Goal: Information Seeking & Learning: Learn about a topic

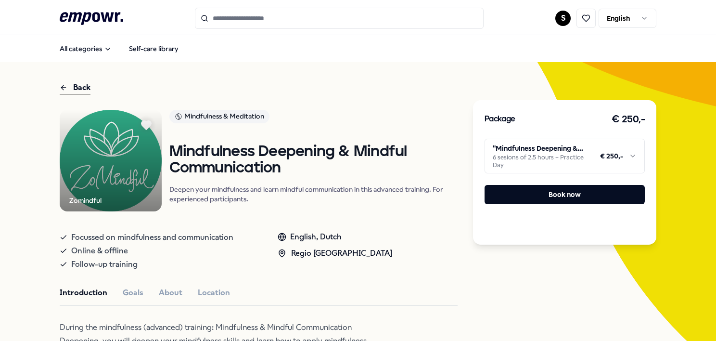
click at [564, 162] on html ".empowr-logo_svg__cls-1{fill:#03032f} S English All categories Self-care librar…" at bounding box center [358, 170] width 716 height 341
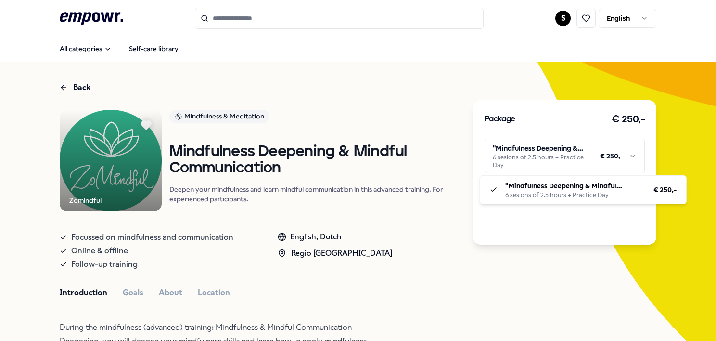
click at [564, 162] on html ".empowr-logo_svg__cls-1{fill:#03032f} S English All categories Self-care librar…" at bounding box center [358, 170] width 716 height 341
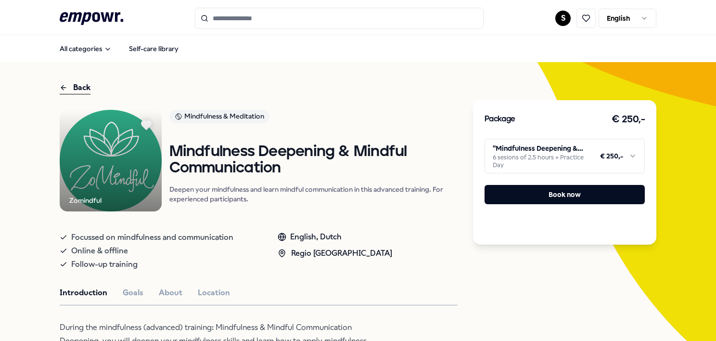
click at [80, 16] on icon at bounding box center [92, 18] width 64 height 13
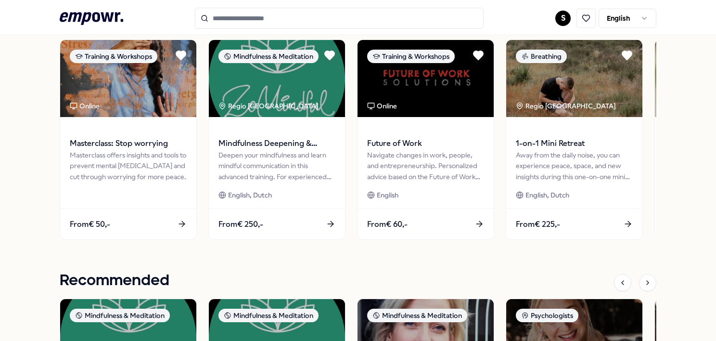
scroll to position [433, 0]
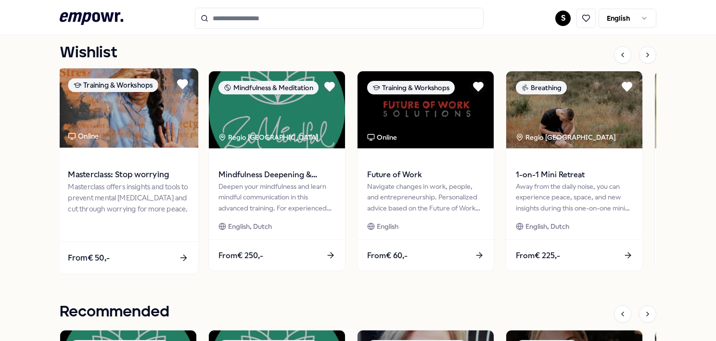
click at [159, 208] on div "Masterclass offers insights and tools to prevent mental agitation and cut throu…" at bounding box center [128, 197] width 120 height 33
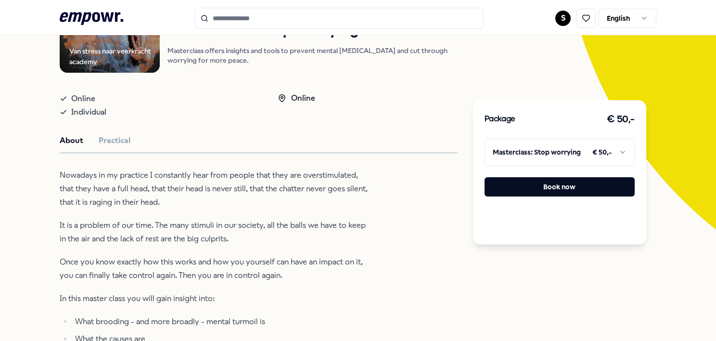
scroll to position [158, 0]
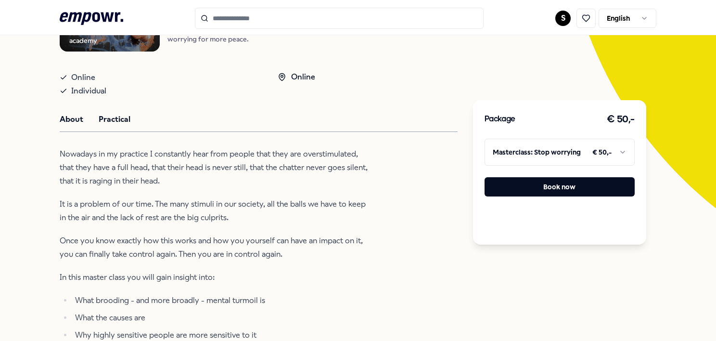
click at [122, 126] on button "Practical" at bounding box center [115, 119] width 32 height 13
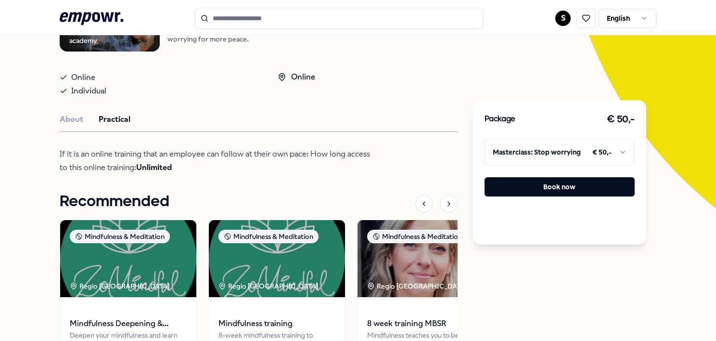
click at [620, 22] on html ".empowr-logo_svg__cls-1{fill:#03032f} S English All categories Self-care librar…" at bounding box center [358, 170] width 716 height 341
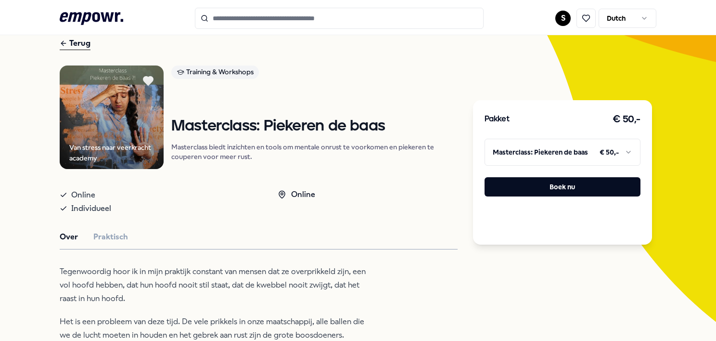
scroll to position [96, 0]
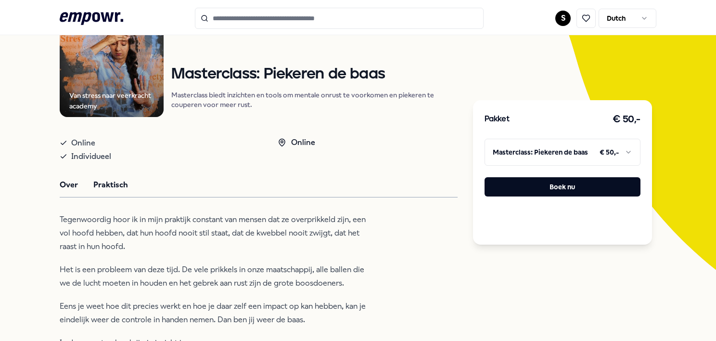
click at [118, 181] on button "Praktisch" at bounding box center [110, 184] width 35 height 13
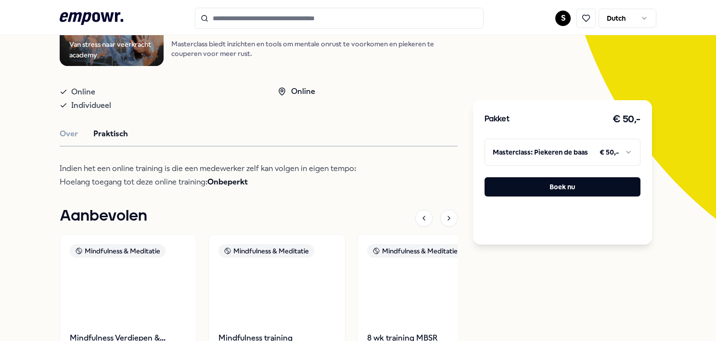
scroll to position [192, 0]
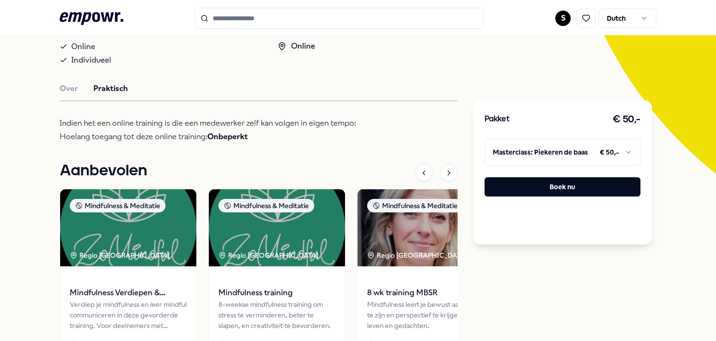
click at [610, 24] on html ".empowr-logo_svg__cls-1{fill:#03032f} S Dutch Alle categorieën Self-care librar…" at bounding box center [358, 170] width 716 height 341
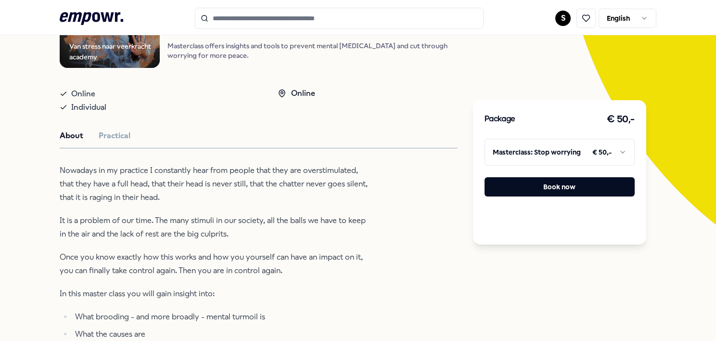
scroll to position [192, 0]
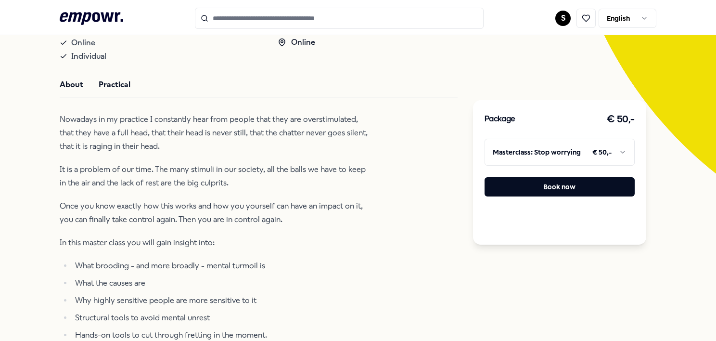
click at [125, 89] on button "Practical" at bounding box center [115, 84] width 32 height 13
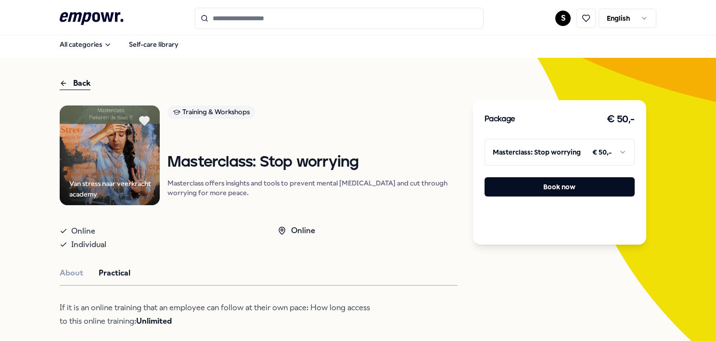
scroll to position [0, 0]
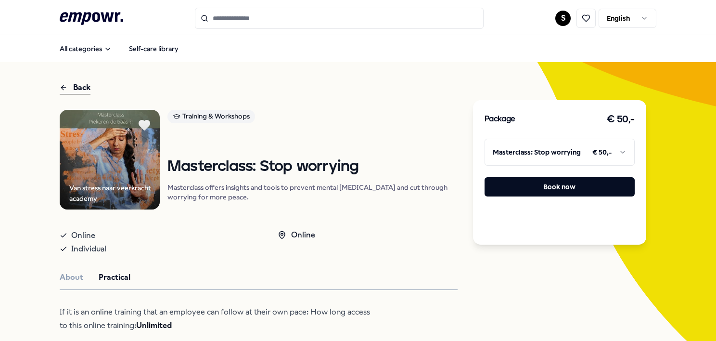
click at [143, 121] on icon at bounding box center [144, 125] width 11 height 10
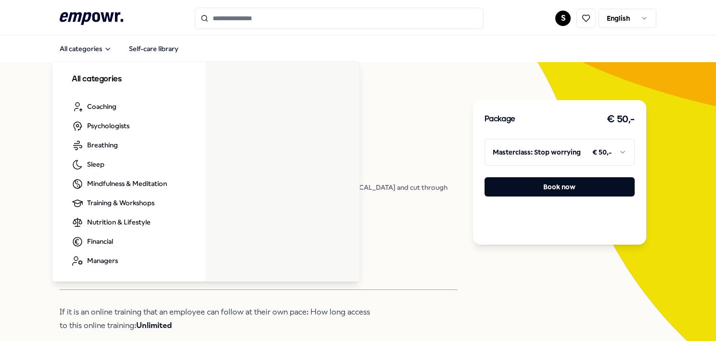
click at [10, 104] on div "Back Van stress naar veerkracht academy Training & Workshops Masterclass: Stop …" at bounding box center [358, 334] width 716 height 544
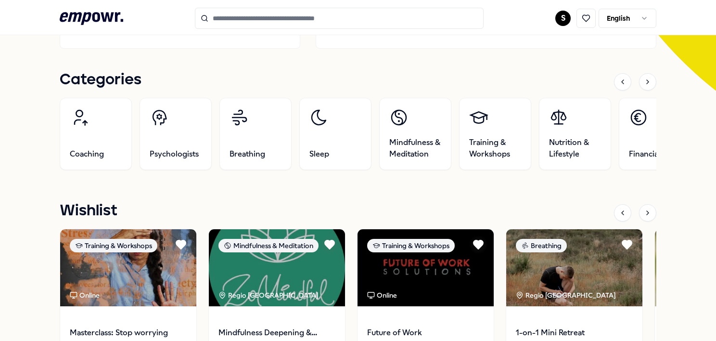
scroll to position [337, 0]
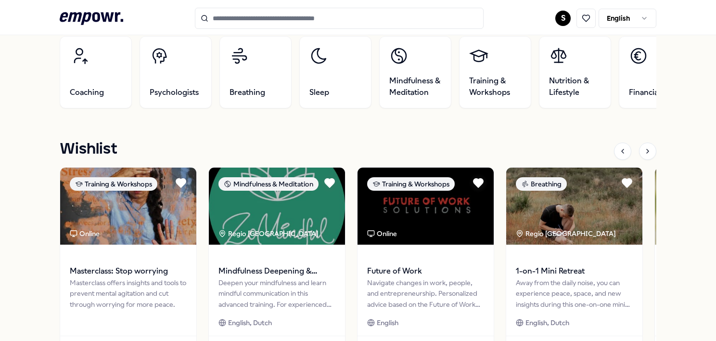
click at [604, 21] on html ".empowr-logo_svg__cls-1{fill:#03032f} S English All categories Self-care librar…" at bounding box center [358, 170] width 716 height 341
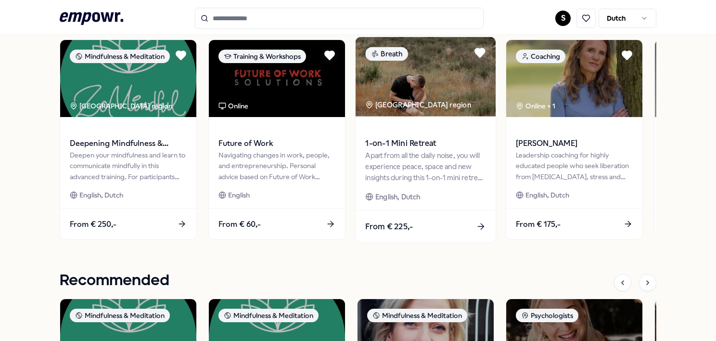
scroll to position [481, 0]
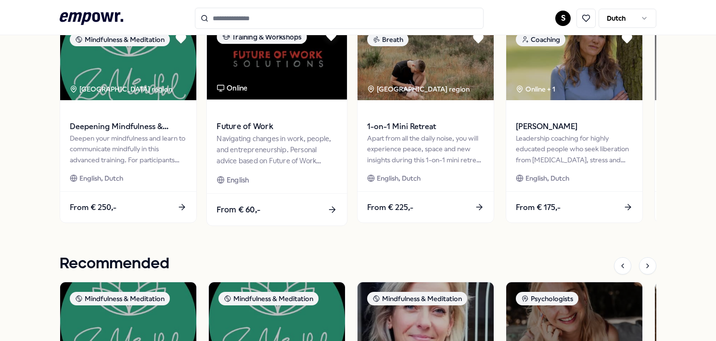
click at [252, 147] on div "Navigating changes in work, people, and entrepreneurship. Personal advice based…" at bounding box center [276, 149] width 120 height 33
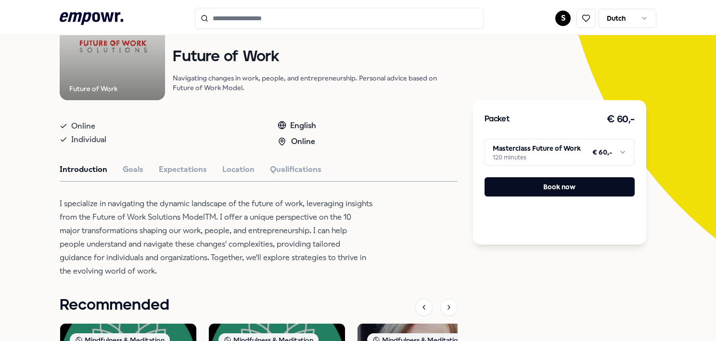
scroll to position [158, 0]
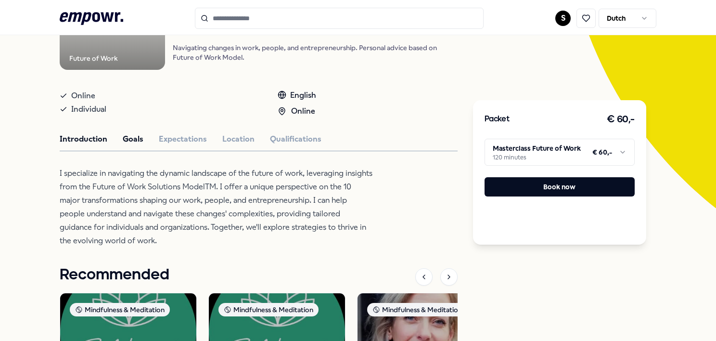
click at [138, 139] on button "Goals" at bounding box center [133, 139] width 21 height 13
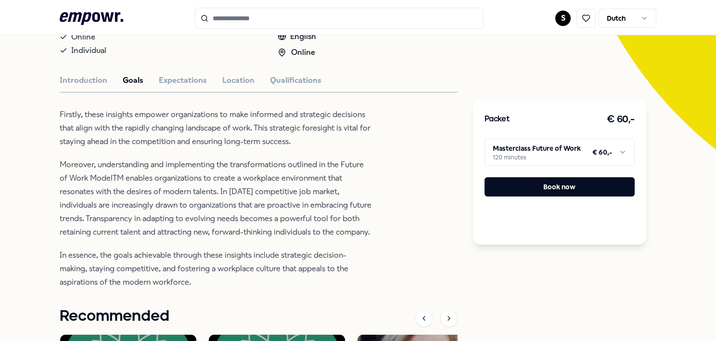
scroll to position [206, 0]
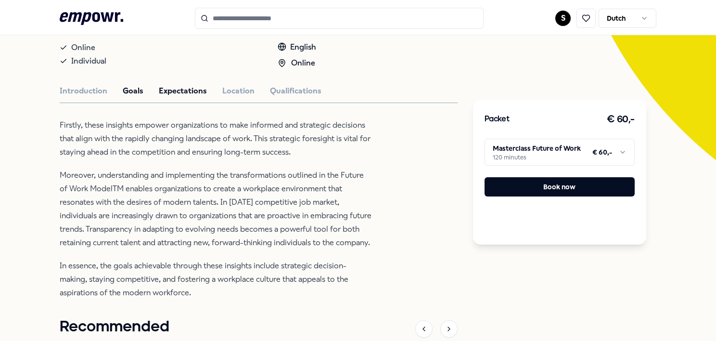
click at [185, 89] on button "Expectations" at bounding box center [183, 91] width 48 height 13
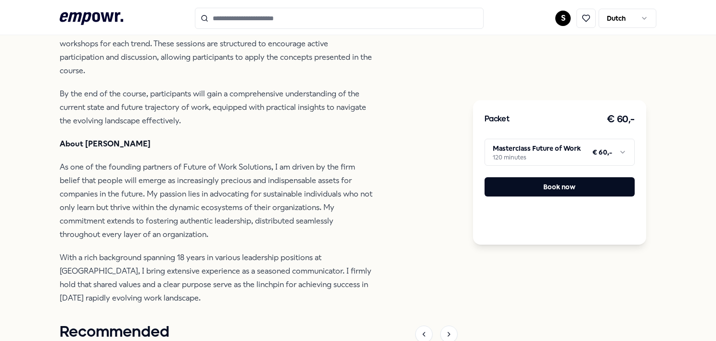
scroll to position [446, 0]
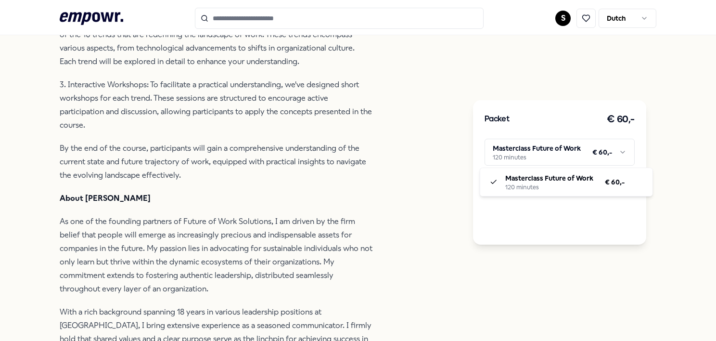
click at [602, 148] on html ".empowr-logo_svg__cls-1{fill:#03032f} S Dutch Alle categorieën Self-care librar…" at bounding box center [358, 170] width 716 height 341
click at [412, 138] on html ".empowr-logo_svg__cls-1{fill:#03032f} S Dutch Alle categorieën Self-care librar…" at bounding box center [358, 170] width 716 height 341
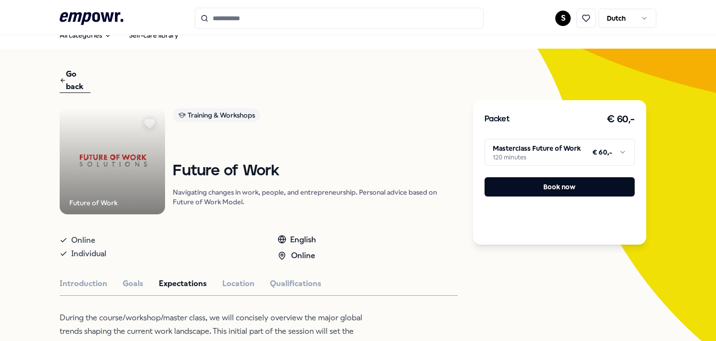
scroll to position [206, 0]
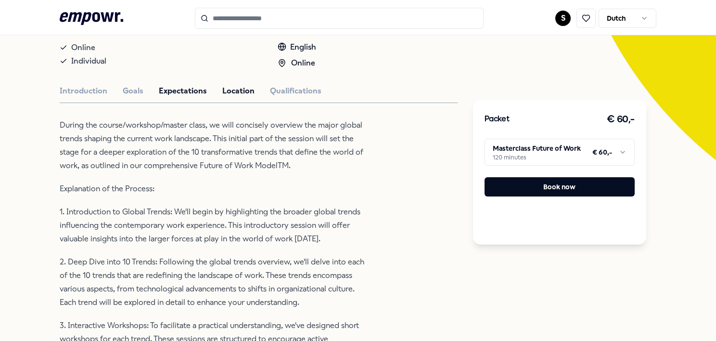
click at [232, 85] on button "Location" at bounding box center [238, 91] width 32 height 13
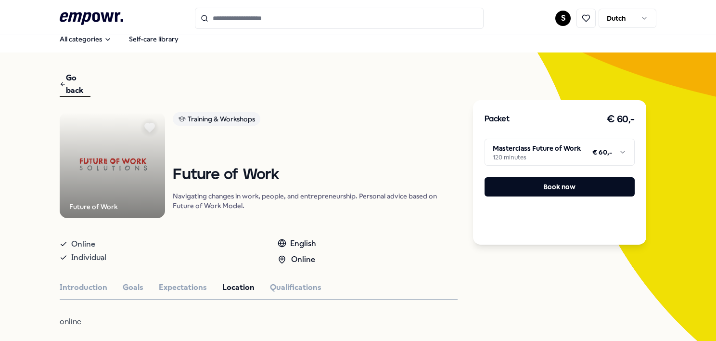
scroll to position [0, 0]
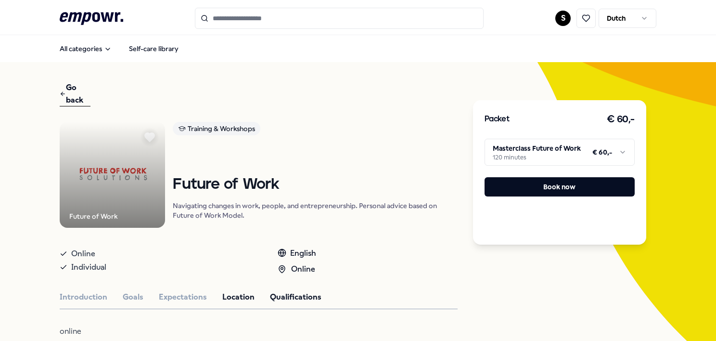
click at [298, 297] on button "Qualifications" at bounding box center [295, 297] width 51 height 13
click at [99, 294] on button "Introduction" at bounding box center [84, 297] width 48 height 13
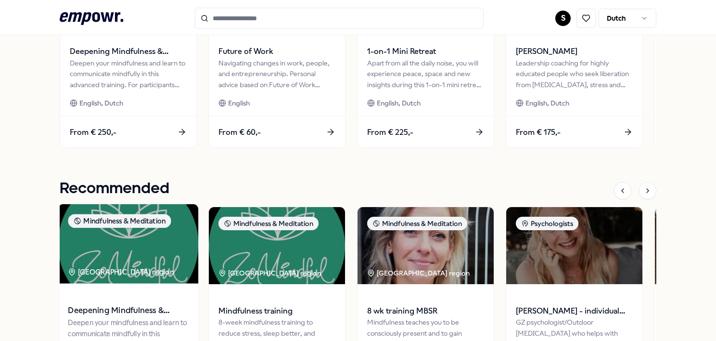
scroll to position [674, 0]
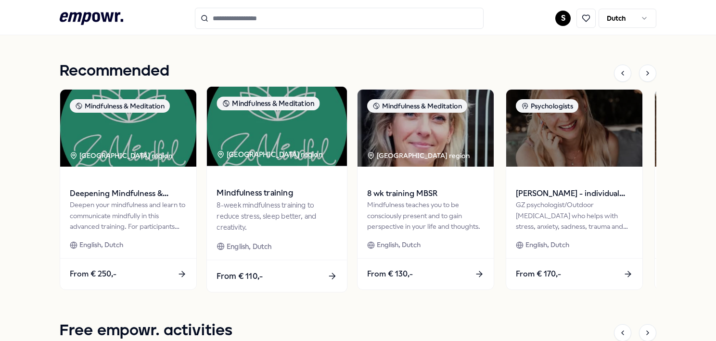
click at [266, 171] on div "Mindfulness training 8-week mindfulness training to reduce stress, sleep better…" at bounding box center [277, 213] width 140 height 94
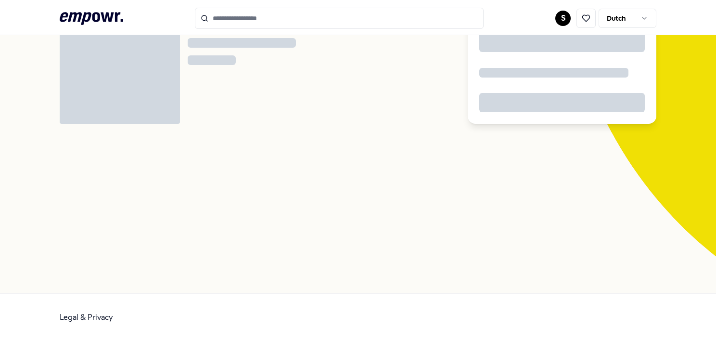
scroll to position [62, 0]
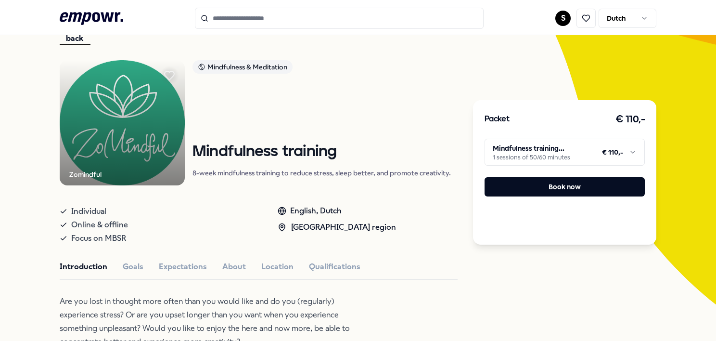
click at [569, 152] on html ".empowr-logo_svg__cls-1{fill:#03032f} S Dutch All categories Self-care library …" at bounding box center [358, 170] width 716 height 341
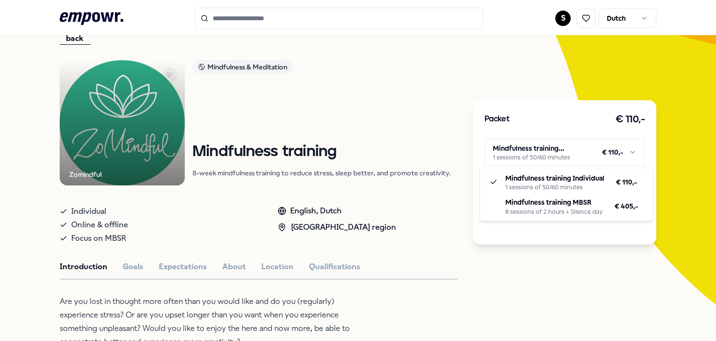
click at [172, 76] on html ".empowr-logo_svg__cls-1{fill:#03032f} S Dutch All categories Self-care library …" at bounding box center [358, 170] width 716 height 341
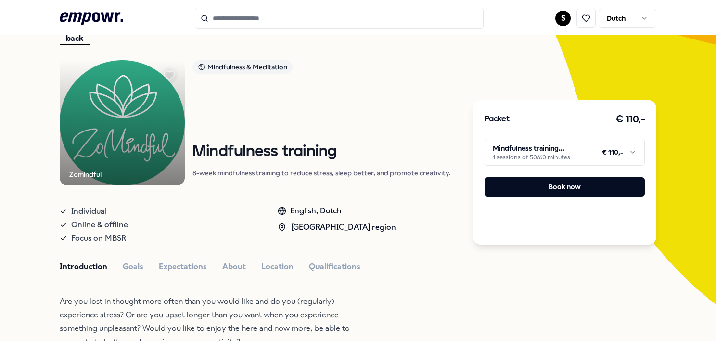
click at [171, 75] on icon at bounding box center [169, 76] width 11 height 10
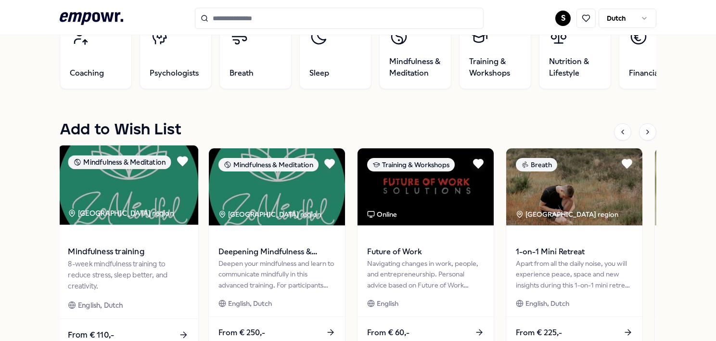
scroll to position [446, 0]
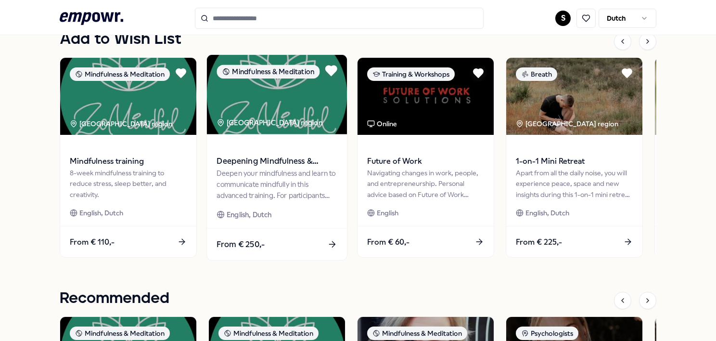
click at [333, 66] on icon at bounding box center [331, 71] width 11 height 10
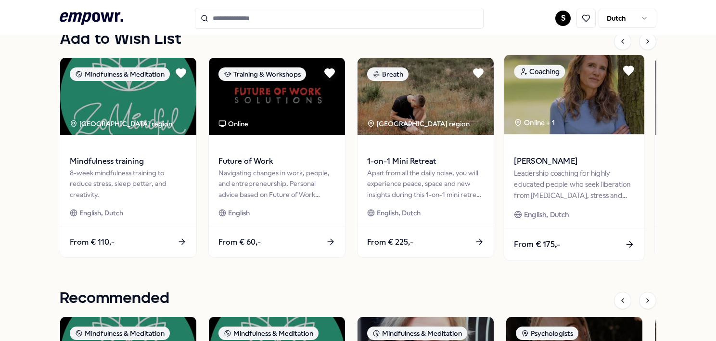
click at [587, 184] on div "Leadership coaching for highly educated people who seek liberation from [MEDICA…" at bounding box center [574, 183] width 120 height 33
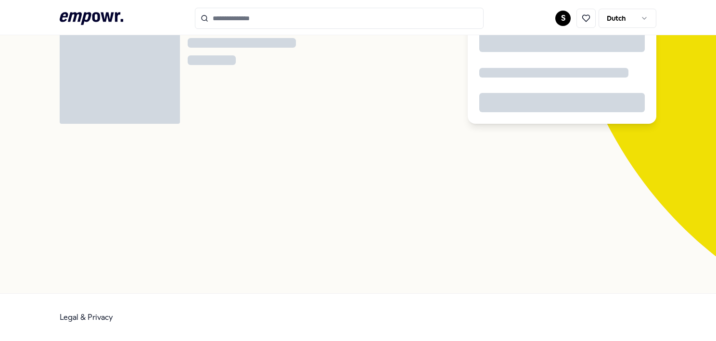
scroll to position [62, 0]
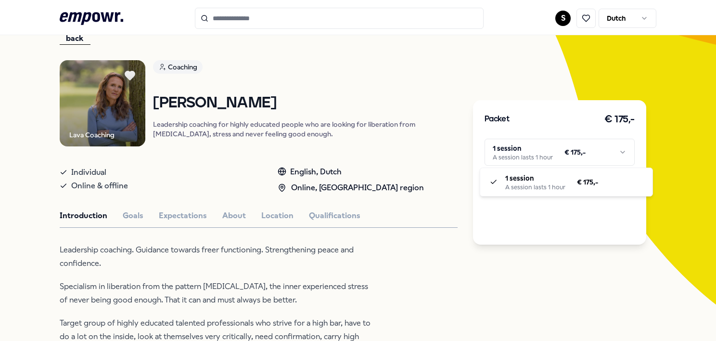
click at [537, 153] on html ".empowr-logo_svg__cls-1{fill:#03032f} S Dutch All categories Self-care library …" at bounding box center [358, 170] width 716 height 341
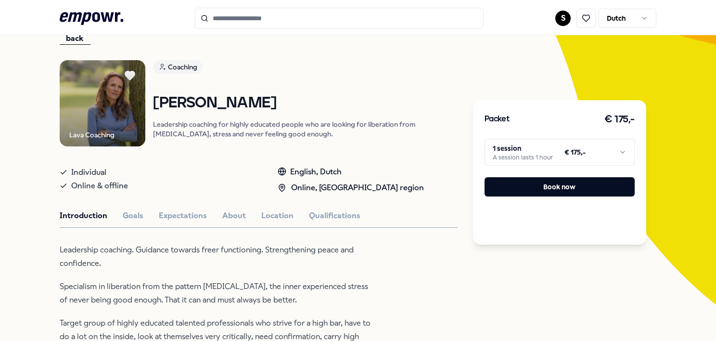
click at [537, 153] on html ".empowr-logo_svg__cls-1{fill:#03032f} S Dutch All categories Self-care library …" at bounding box center [358, 170] width 716 height 341
click at [137, 213] on button "Goals" at bounding box center [133, 215] width 21 height 13
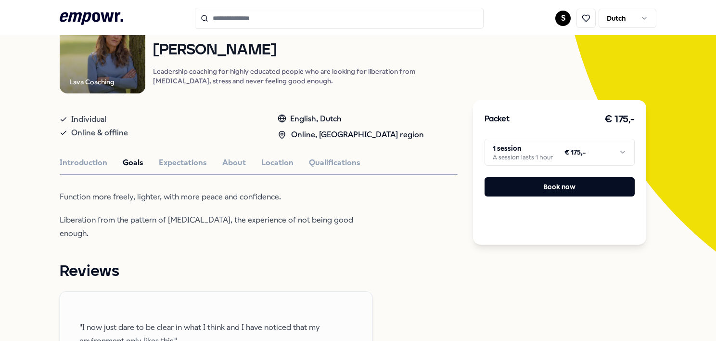
scroll to position [110, 0]
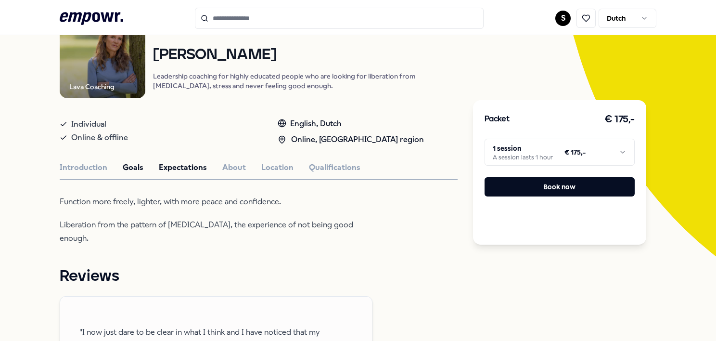
click at [198, 167] on button "Expectations" at bounding box center [183, 167] width 48 height 13
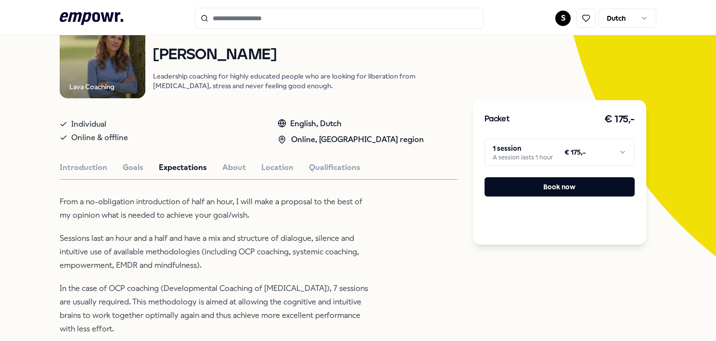
click at [607, 146] on html ".empowr-logo_svg__cls-1{fill:#03032f} S Dutch All categories Self-care library …" at bounding box center [358, 170] width 716 height 341
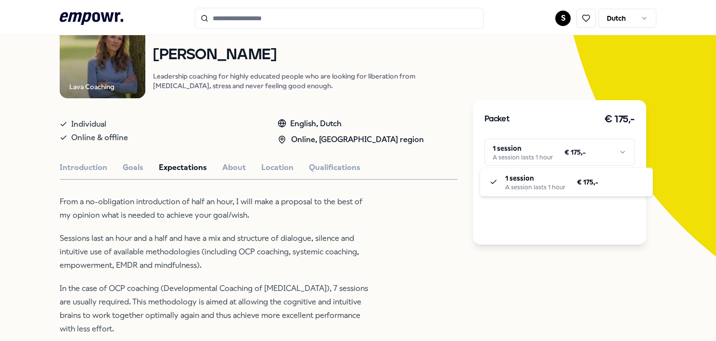
click at [377, 260] on html ".empowr-logo_svg__cls-1{fill:#03032f} S Dutch All categories Self-care library …" at bounding box center [358, 170] width 716 height 341
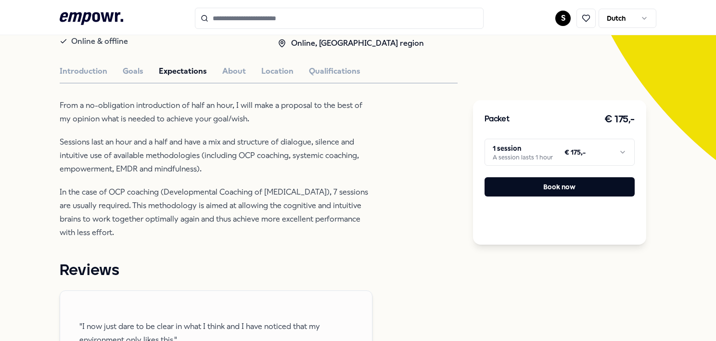
scroll to position [158, 0]
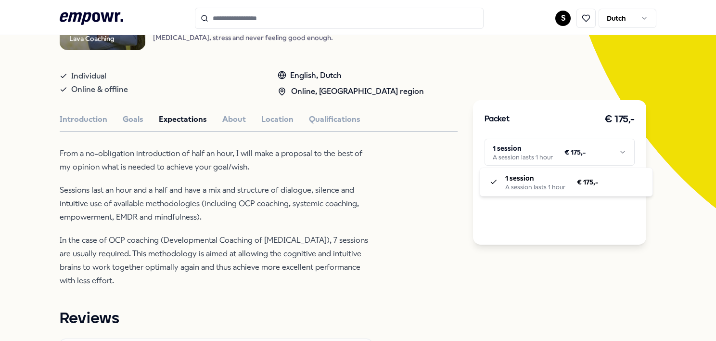
click at [531, 156] on html ".empowr-logo_svg__cls-1{fill:#03032f} S Dutch All categories Self-care library …" at bounding box center [358, 170] width 716 height 341
click at [397, 203] on html ".empowr-logo_svg__cls-1{fill:#03032f} S Dutch All categories Self-care library …" at bounding box center [358, 170] width 716 height 341
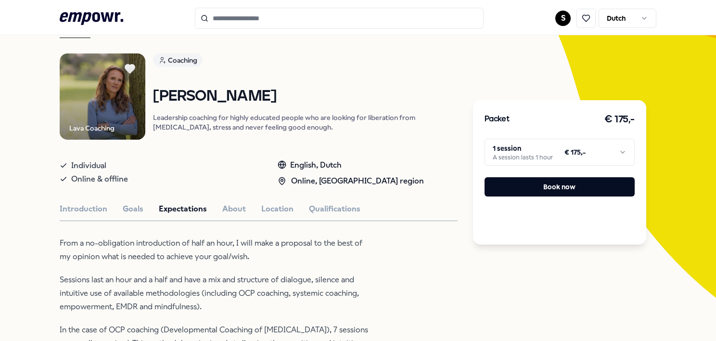
scroll to position [62, 0]
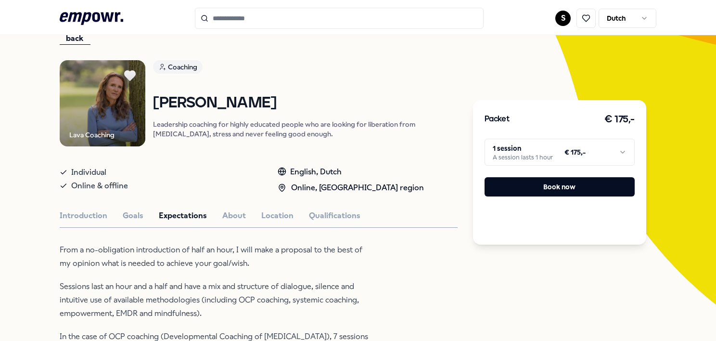
click at [131, 75] on icon at bounding box center [130, 76] width 11 height 10
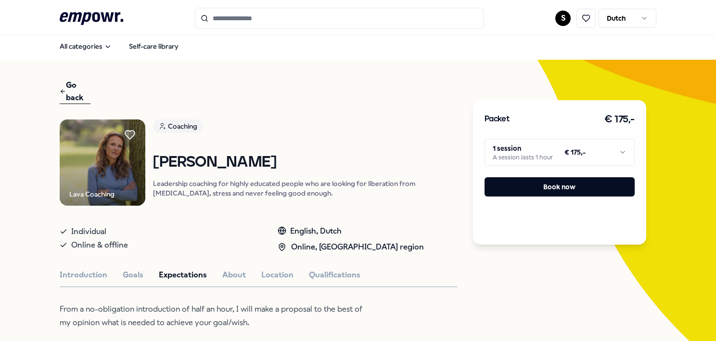
scroll to position [0, 0]
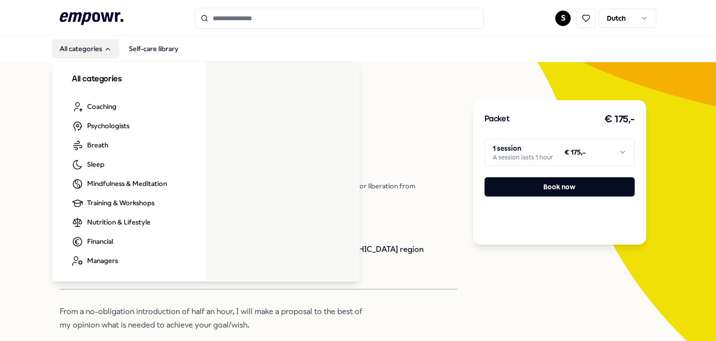
click at [107, 14] on icon at bounding box center [92, 18] width 64 height 13
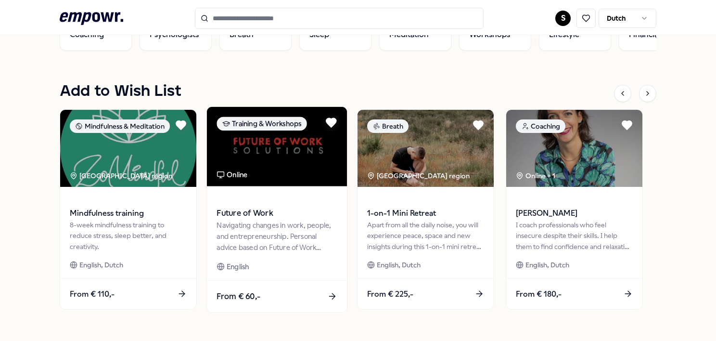
scroll to position [385, 0]
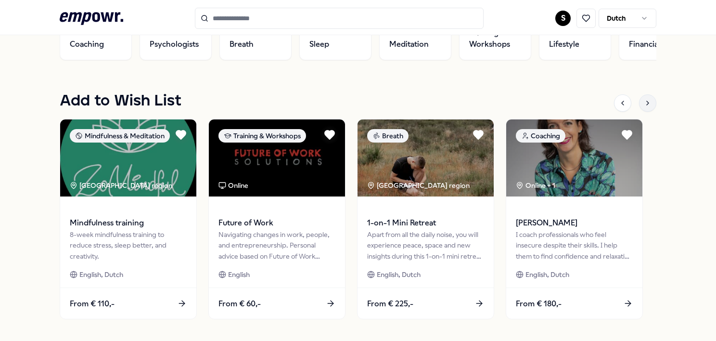
click at [644, 102] on icon at bounding box center [648, 103] width 8 height 8
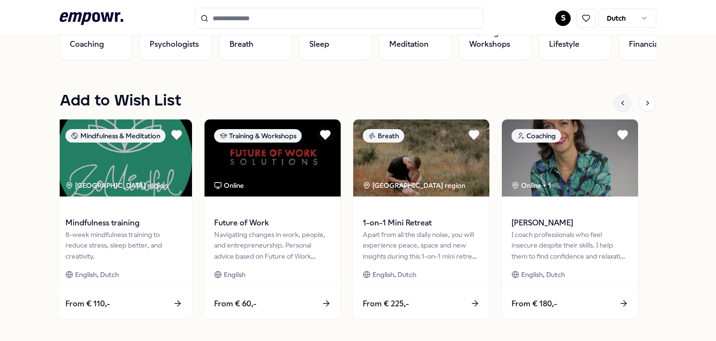
click at [620, 102] on icon at bounding box center [623, 103] width 8 height 8
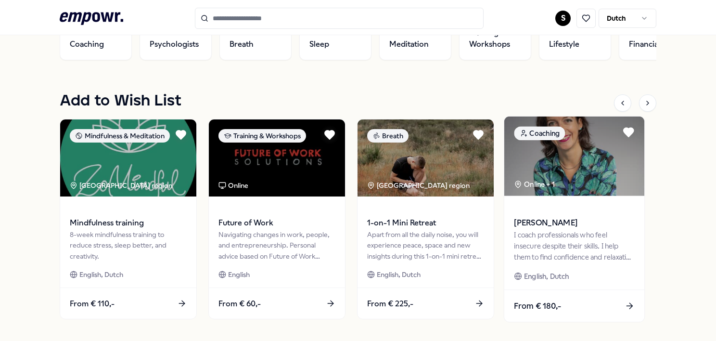
click at [568, 231] on div "I coach professionals who feel insecure despite their skills. I help them to fi…" at bounding box center [574, 245] width 120 height 33
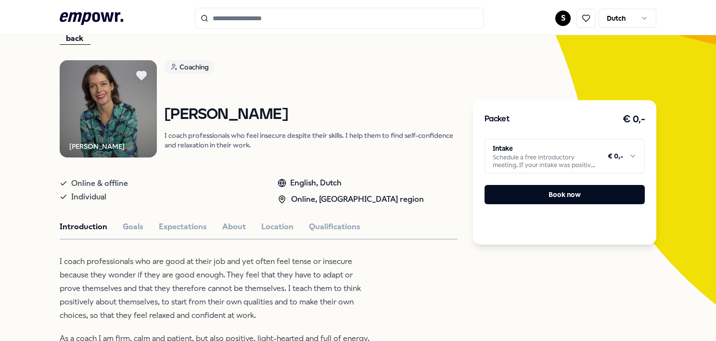
click at [550, 150] on html ".empowr-logo_svg__cls-1{fill:#03032f} S Dutch All categories Self-care library …" at bounding box center [358, 170] width 716 height 341
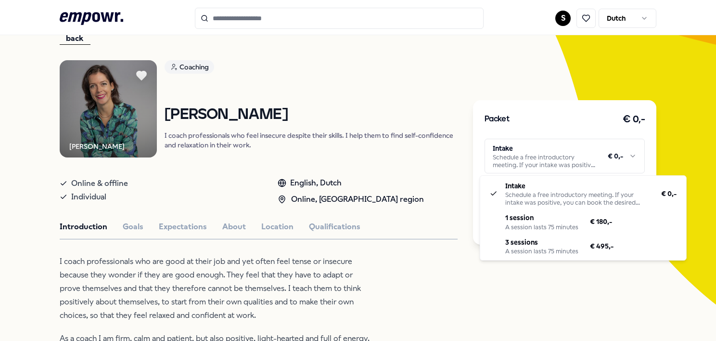
click at [475, 306] on html ".empowr-logo_svg__cls-1{fill:#03032f} S Dutch All categories Self-care library …" at bounding box center [358, 170] width 716 height 341
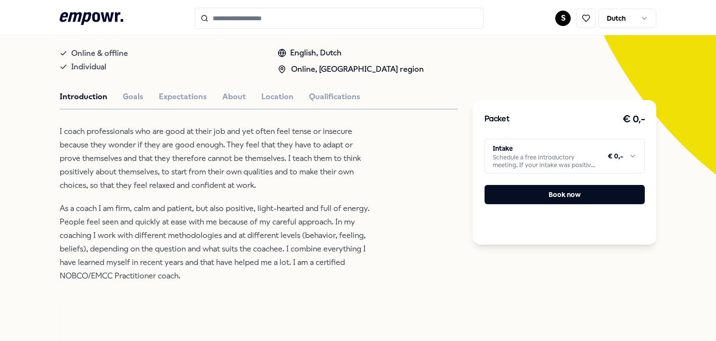
scroll to position [206, 0]
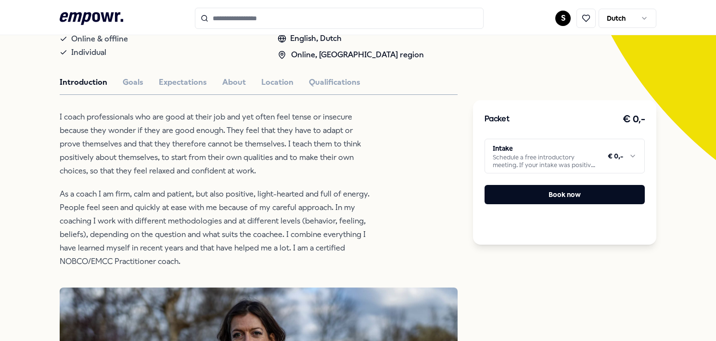
click at [527, 153] on html ".empowr-logo_svg__cls-1{fill:#03032f} S Dutch All categories Self-care library …" at bounding box center [358, 170] width 716 height 341
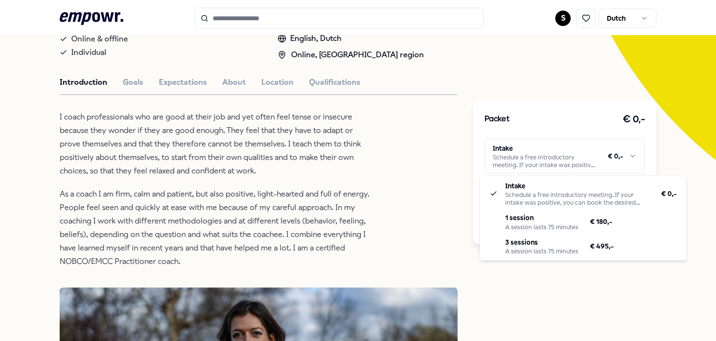
click at [417, 195] on html ".empowr-logo_svg__cls-1{fill:#03032f} S Dutch All categories Self-care library …" at bounding box center [358, 170] width 716 height 341
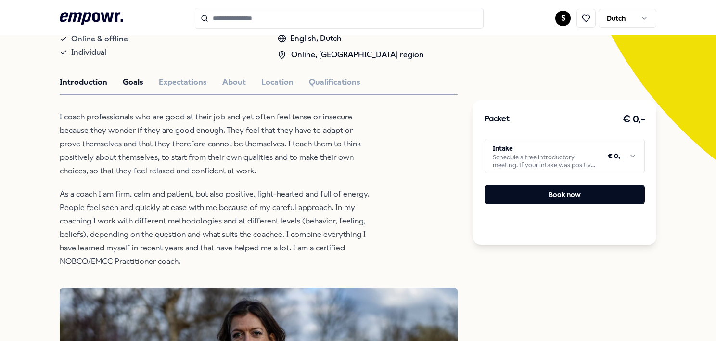
click at [137, 81] on button "Goals" at bounding box center [133, 82] width 21 height 13
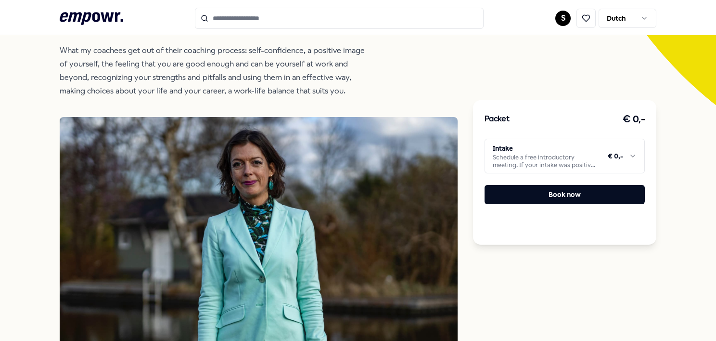
scroll to position [158, 0]
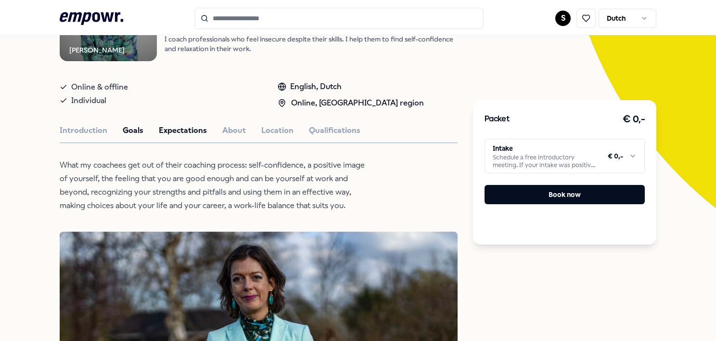
click at [179, 127] on button "Expectations" at bounding box center [183, 130] width 48 height 13
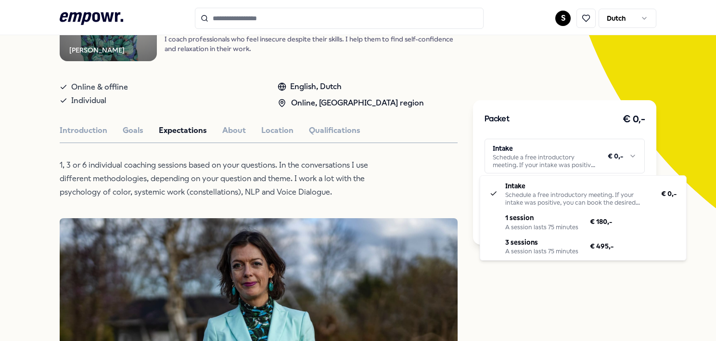
click at [550, 150] on html ".empowr-logo_svg__cls-1{fill:#03032f} S Dutch All categories Self-care library …" at bounding box center [358, 170] width 716 height 341
click at [572, 298] on html ".empowr-logo_svg__cls-1{fill:#03032f} S Dutch All categories Self-care library …" at bounding box center [358, 170] width 716 height 341
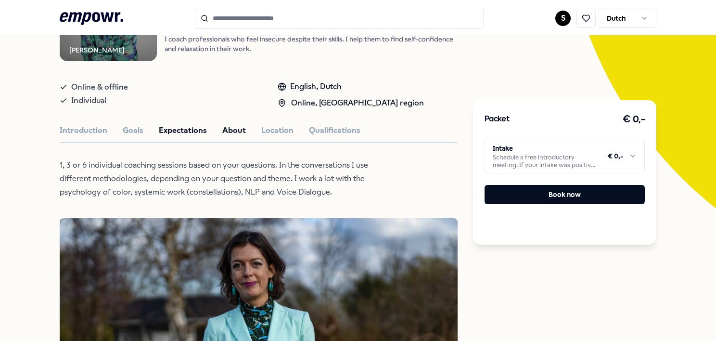
click at [231, 129] on button "About" at bounding box center [234, 130] width 24 height 13
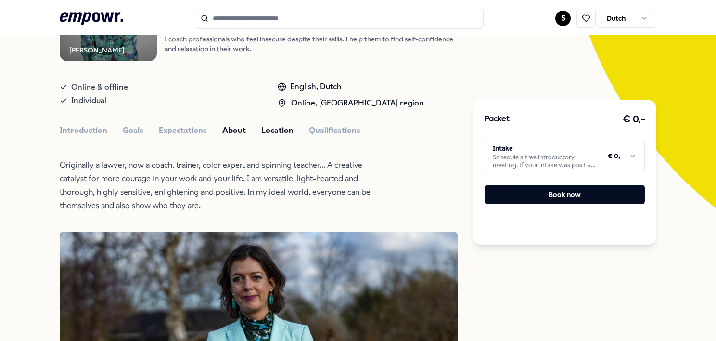
click at [269, 124] on button "Location" at bounding box center [277, 130] width 32 height 13
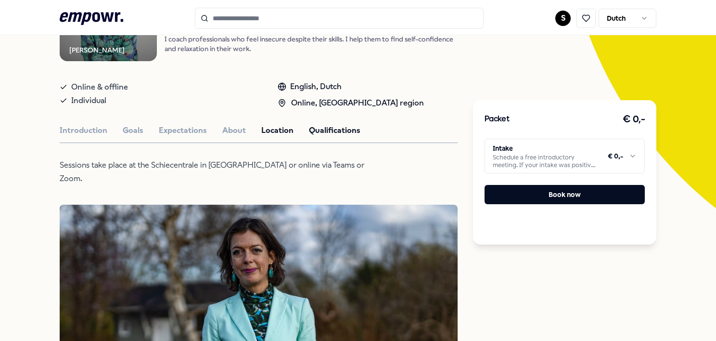
click at [344, 132] on button "Qualifications" at bounding box center [334, 130] width 51 height 13
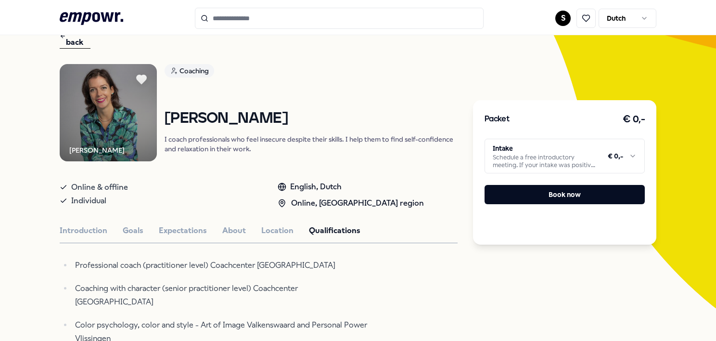
scroll to position [0, 0]
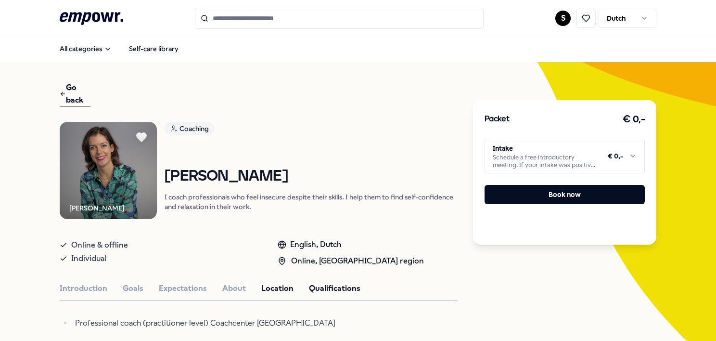
click at [271, 288] on button "Location" at bounding box center [277, 288] width 32 height 13
drag, startPoint x: 102, startPoint y: 285, endPoint x: 110, endPoint y: 285, distance: 7.7
click at [107, 285] on div "Introduction Goals Expectations About Location Qualifications" at bounding box center [259, 288] width 398 height 13
click at [89, 287] on button "Introduction" at bounding box center [84, 288] width 48 height 13
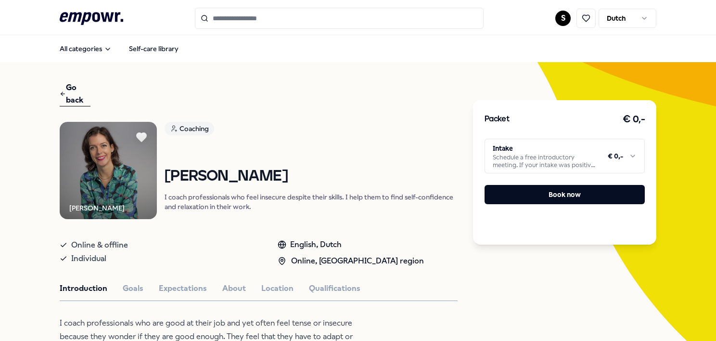
click at [75, 12] on icon at bounding box center [92, 18] width 64 height 13
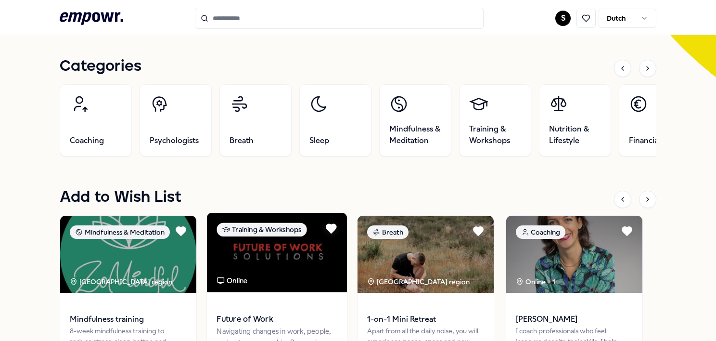
scroll to position [385, 0]
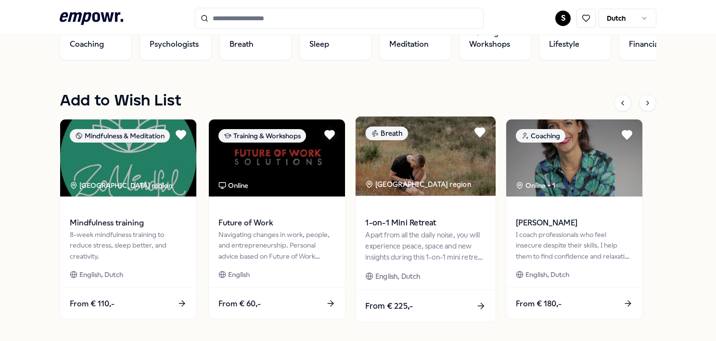
click at [394, 177] on img at bounding box center [426, 155] width 140 height 79
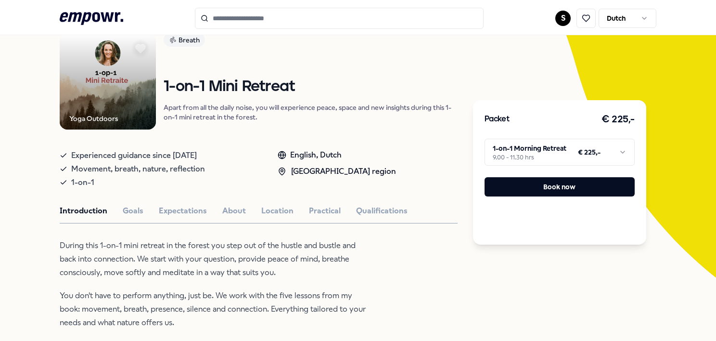
scroll to position [110, 0]
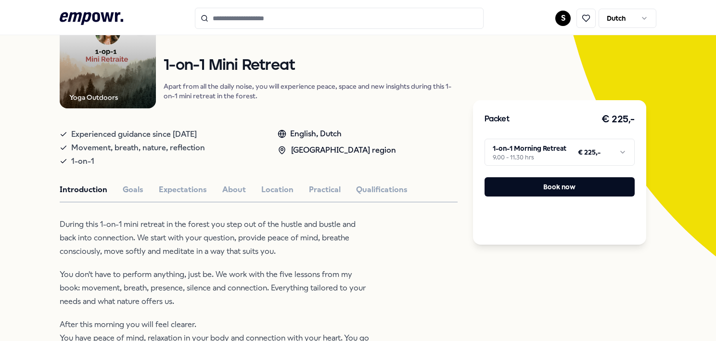
click at [534, 147] on html ".empowr-logo_svg__cls-1{fill:#03032f} S Dutch All categories Self-care library …" at bounding box center [358, 170] width 716 height 341
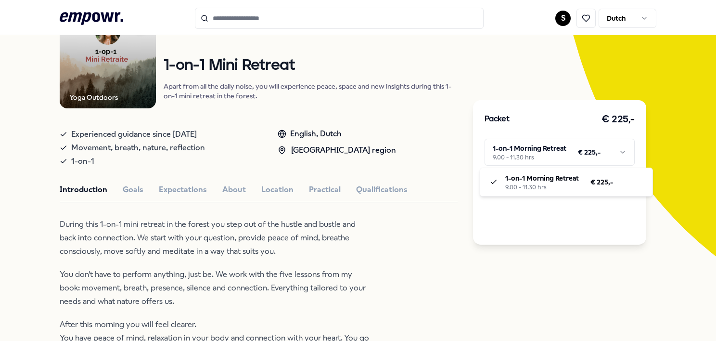
click at [506, 254] on html ".empowr-logo_svg__cls-1{fill:#03032f} S Dutch All categories Self-care library …" at bounding box center [358, 170] width 716 height 341
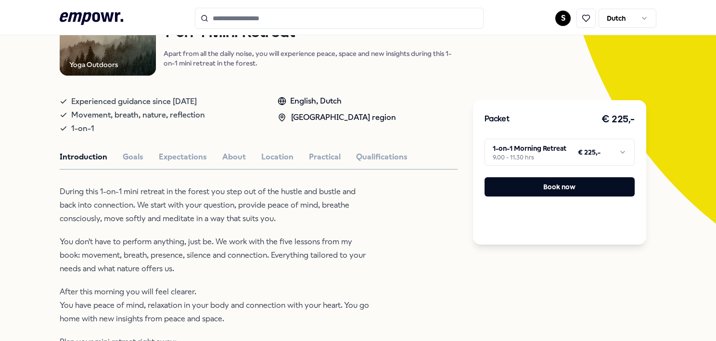
scroll to position [206, 0]
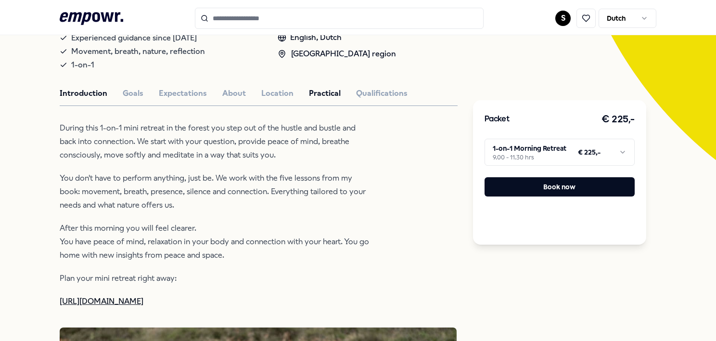
click at [318, 87] on button "Practical" at bounding box center [325, 93] width 32 height 13
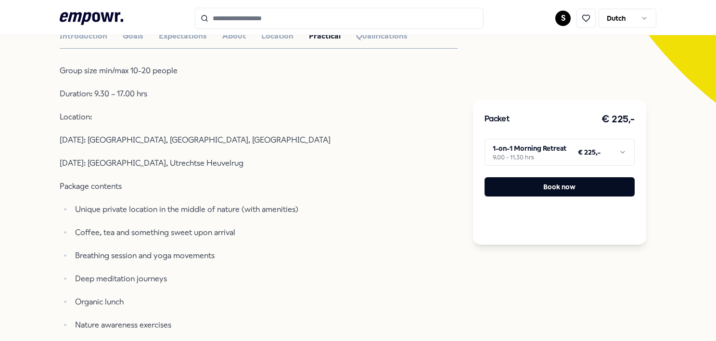
scroll to position [254, 0]
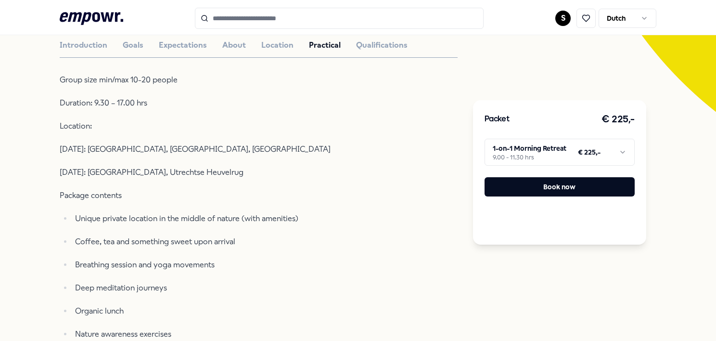
click at [609, 149] on html ".empowr-logo_svg__cls-1{fill:#03032f} S Dutch All categories Self-care library …" at bounding box center [358, 170] width 716 height 341
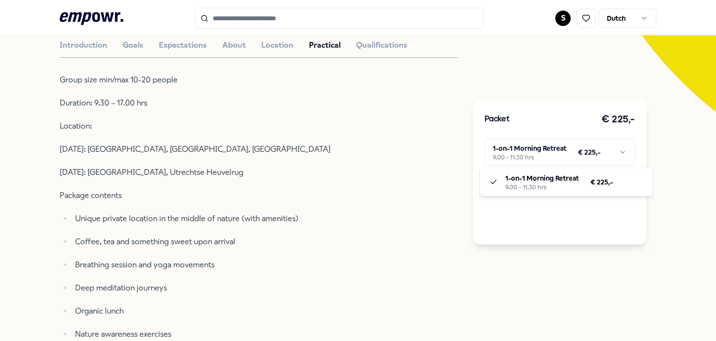
click at [609, 149] on html ".empowr-logo_svg__cls-1{fill:#03032f} S Dutch All categories Self-care library …" at bounding box center [358, 170] width 716 height 341
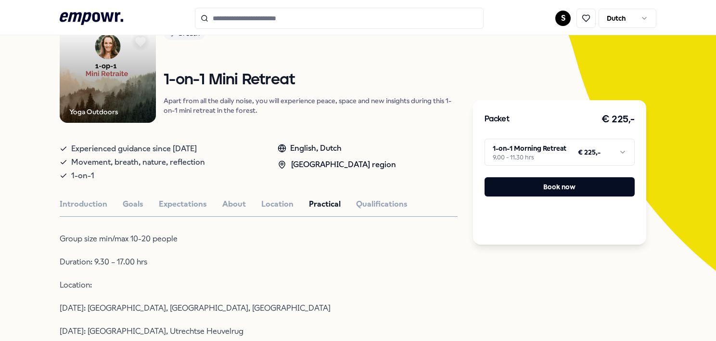
scroll to position [13, 0]
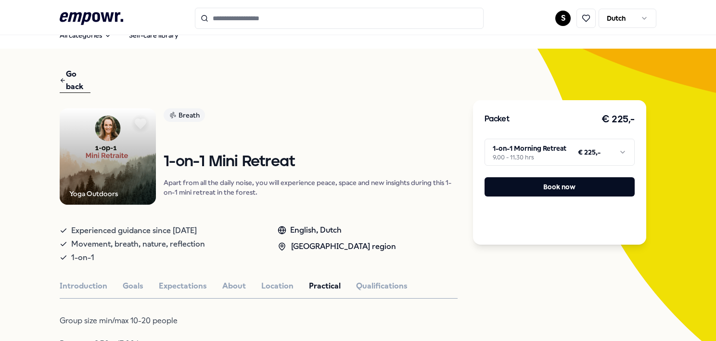
click at [135, 122] on icon at bounding box center [140, 124] width 11 height 10
click at [104, 16] on icon at bounding box center [92, 18] width 64 height 13
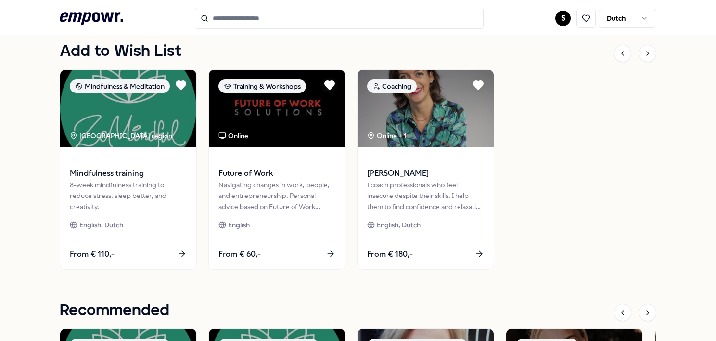
scroll to position [446, 0]
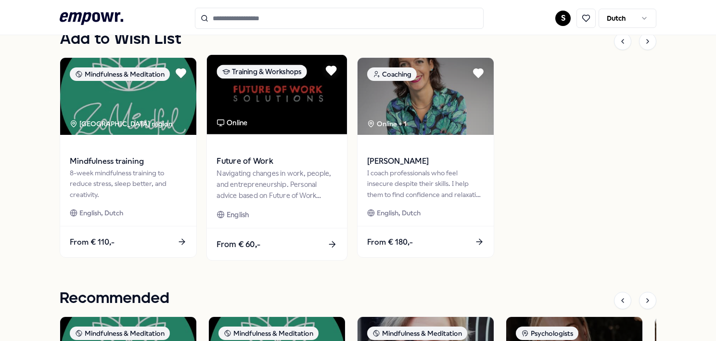
click at [281, 113] on img at bounding box center [277, 94] width 140 height 79
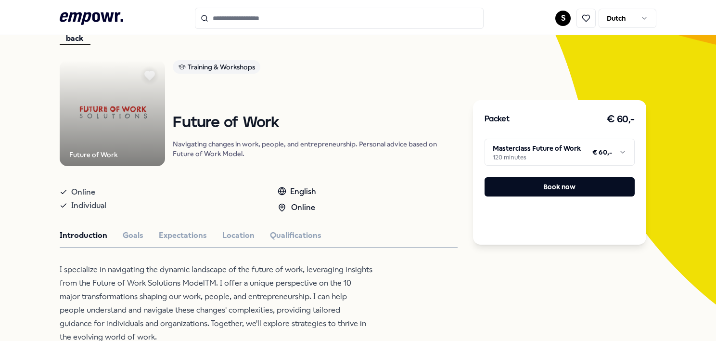
click at [564, 151] on html ".empowr-logo_svg__cls-1{fill:#03032f} S Dutch All categories Self-care library …" at bounding box center [358, 170] width 716 height 341
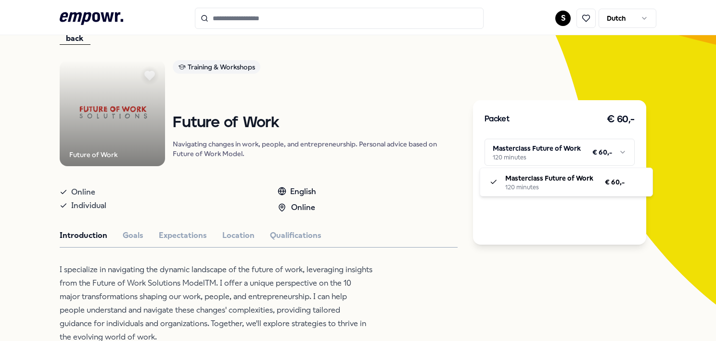
drag, startPoint x: 563, startPoint y: 150, endPoint x: 545, endPoint y: 142, distance: 20.3
click at [562, 145] on html ".empowr-logo_svg__cls-1{fill:#03032f} S Dutch All categories Self-care library …" at bounding box center [358, 170] width 716 height 341
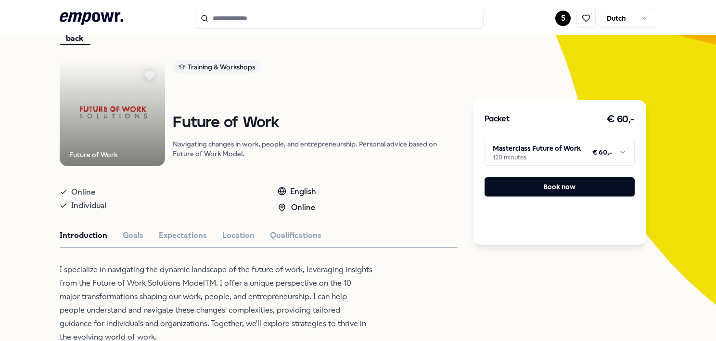
click at [77, 14] on icon ".empowr-logo_svg__cls-1{fill:#03032f}" at bounding box center [92, 19] width 64 height 18
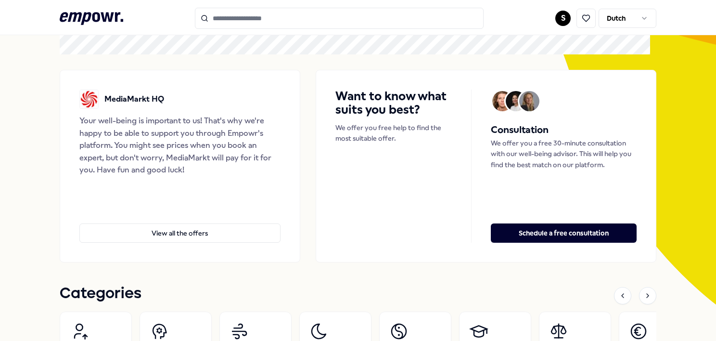
click at [467, 293] on div "Categories" at bounding box center [358, 295] width 597 height 20
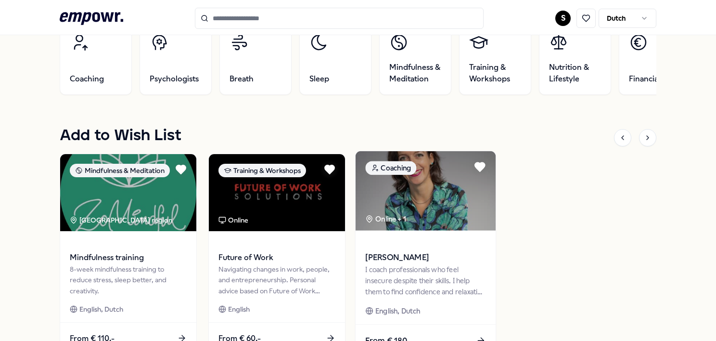
scroll to position [446, 0]
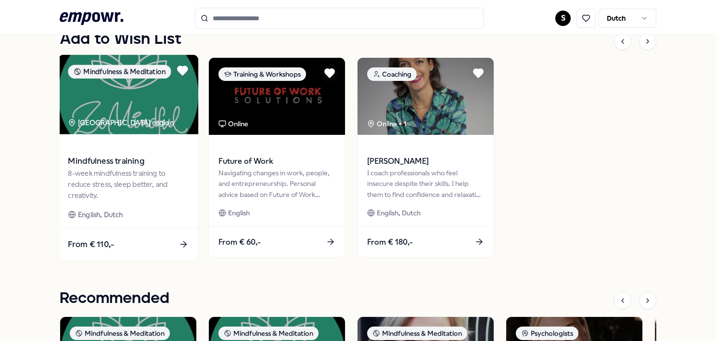
click at [130, 184] on div "8-week mindfulness training to reduce stress, sleep better, and creativity." at bounding box center [128, 183] width 120 height 33
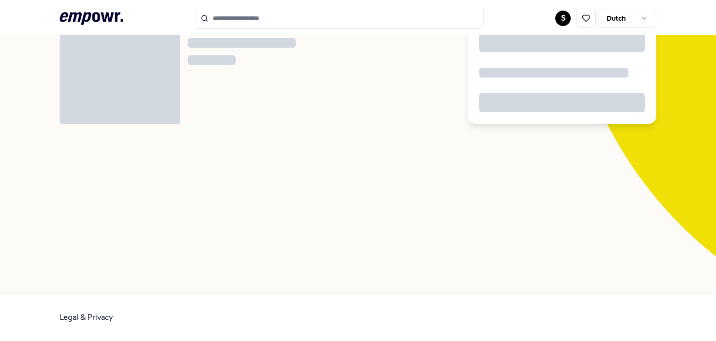
scroll to position [62, 0]
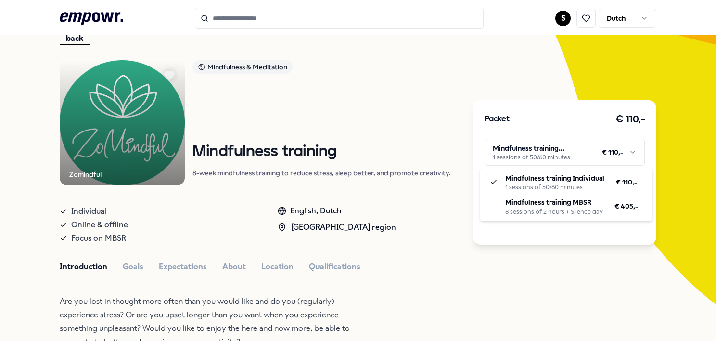
click at [547, 153] on html ".empowr-logo_svg__cls-1{fill:#03032f} S Dutch All categories Self-care library …" at bounding box center [358, 170] width 716 height 341
click at [571, 298] on html ".empowr-logo_svg__cls-1{fill:#03032f} S Dutch All categories Self-care library …" at bounding box center [358, 170] width 716 height 341
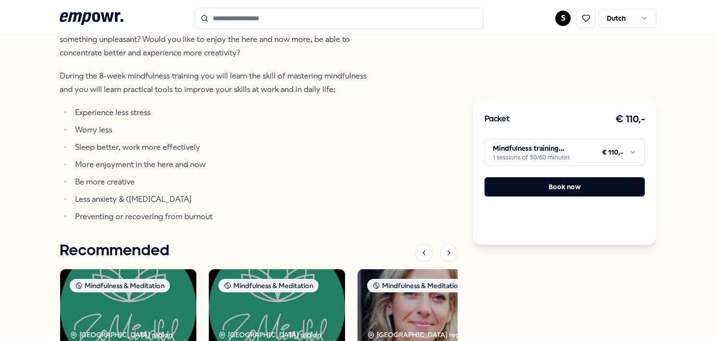
scroll to position [554, 0]
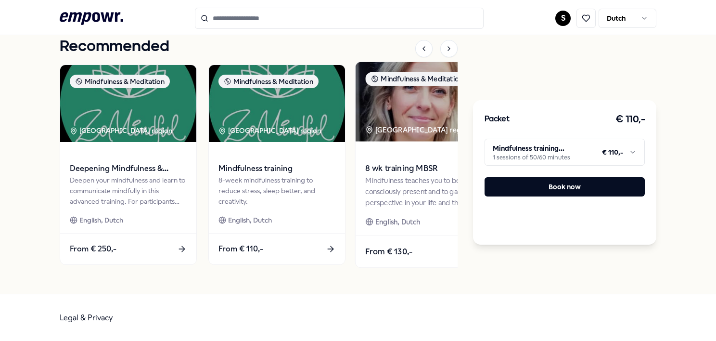
click at [427, 126] on div "[GEOGRAPHIC_DATA] region" at bounding box center [419, 129] width 109 height 11
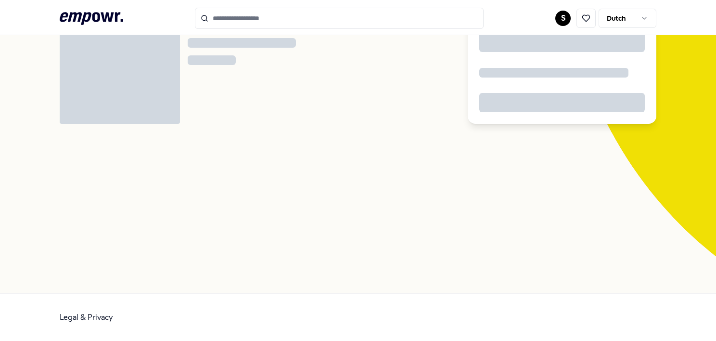
scroll to position [62, 0]
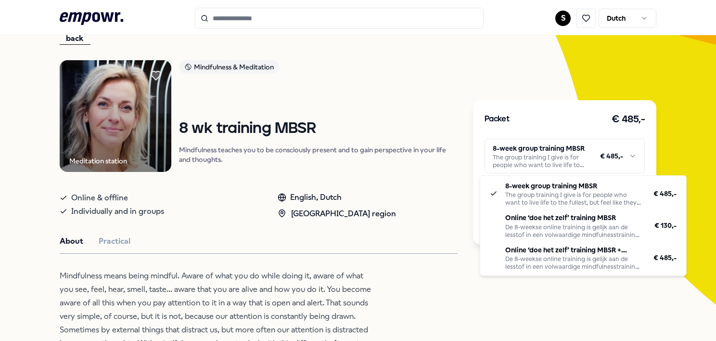
click at [554, 155] on html ".empowr-logo_svg__cls-1{fill:#03032f} S Dutch All categories Self-care library …" at bounding box center [358, 170] width 716 height 341
click at [411, 298] on html ".empowr-logo_svg__cls-1{fill:#03032f} S Dutch All categories Self-care library …" at bounding box center [358, 170] width 716 height 341
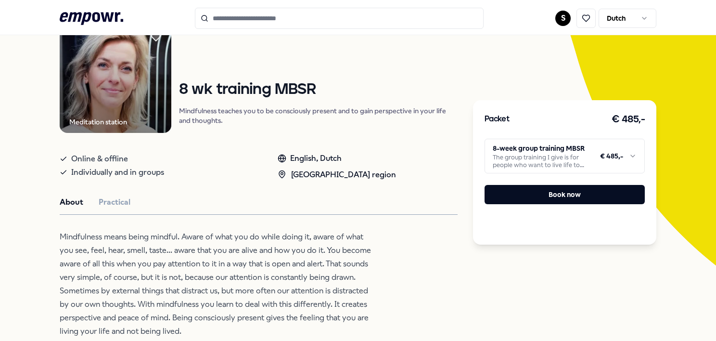
scroll to position [158, 0]
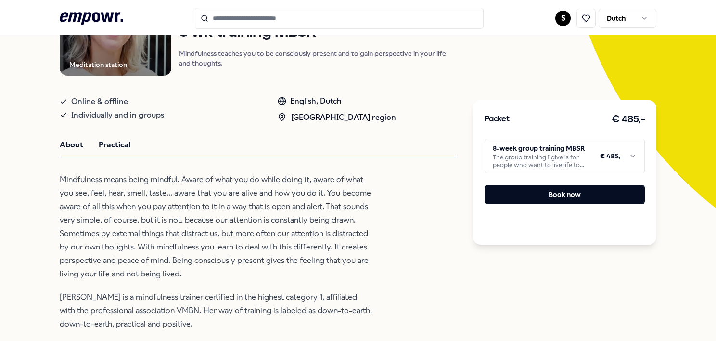
click at [110, 141] on button "Practical" at bounding box center [115, 145] width 32 height 13
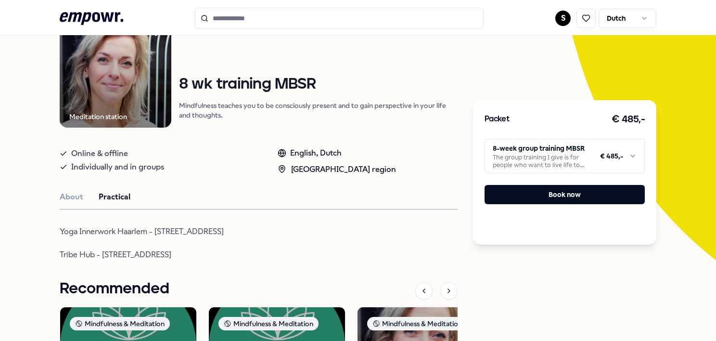
scroll to position [0, 0]
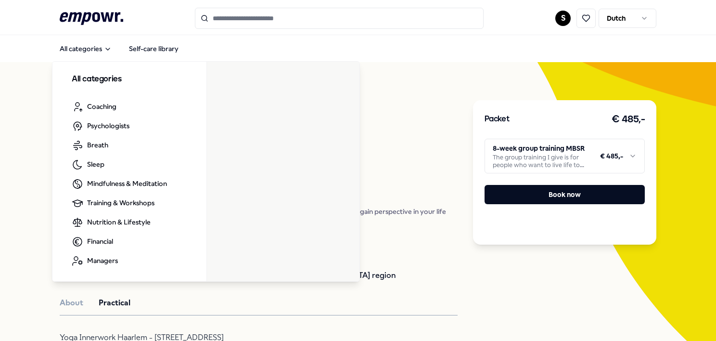
click at [89, 14] on icon at bounding box center [92, 18] width 64 height 13
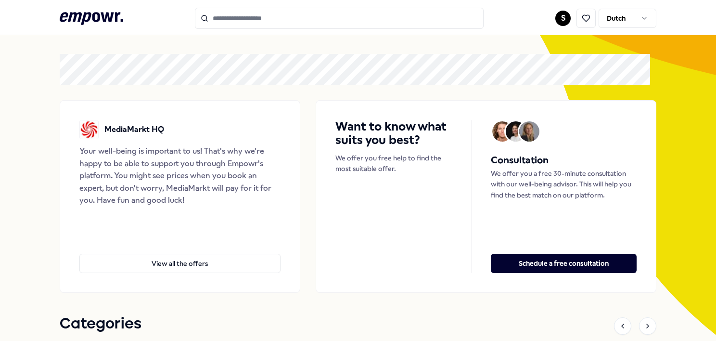
scroll to position [48, 0]
